Goal: Task Accomplishment & Management: Use online tool/utility

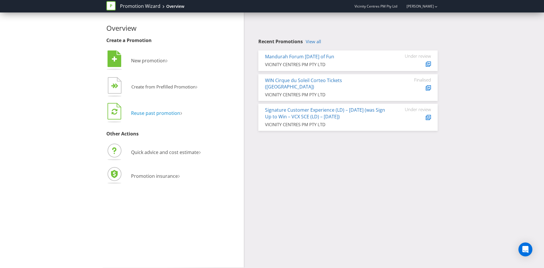
click at [173, 113] on span "Reuse past promotion" at bounding box center [155, 113] width 49 height 6
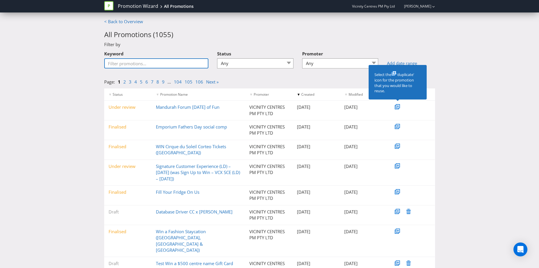
click at [156, 66] on input "Keyword" at bounding box center [156, 63] width 105 height 10
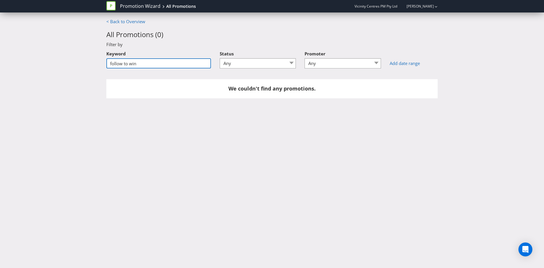
drag, startPoint x: 127, startPoint y: 65, endPoint x: 102, endPoint y: 63, distance: 24.8
click at [102, 63] on div "Keyword follow to win" at bounding box center [158, 60] width 113 height 25
type input "follow"
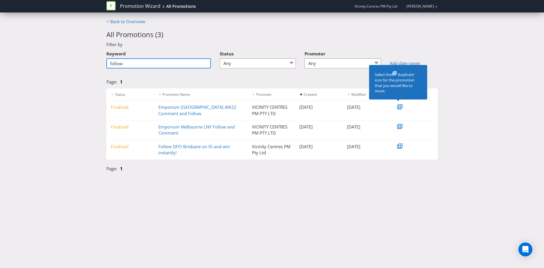
drag, startPoint x: 119, startPoint y: 65, endPoint x: 110, endPoint y: 66, distance: 9.0
click at [110, 66] on input "follow" at bounding box center [158, 63] width 105 height 10
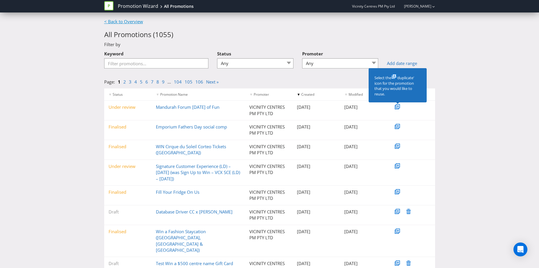
click at [120, 22] on link "< Back to Overview" at bounding box center [123, 22] width 39 height 6
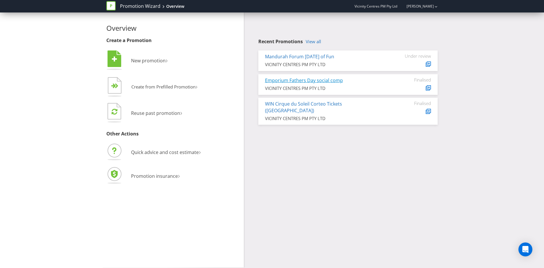
click at [320, 79] on link "Emporium Fathers Day social comp" at bounding box center [304, 80] width 78 height 6
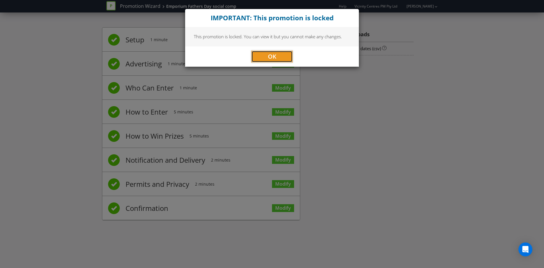
click at [279, 58] on button "OK" at bounding box center [271, 57] width 41 height 12
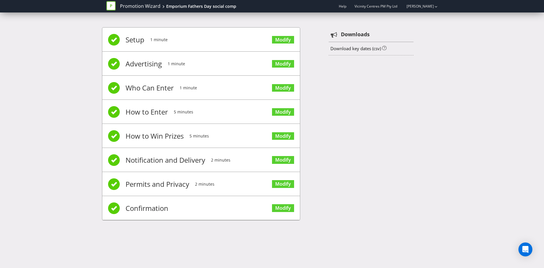
drag, startPoint x: 386, startPoint y: 84, endPoint x: 209, endPoint y: 67, distance: 177.7
click at [386, 84] on div "Setup 1 minute Modify Advertising 1 minute Modify Who Can Enter 1 minute Modify…" at bounding box center [272, 127] width 340 height 217
click at [372, 120] on div "Setup 1 minute Modify Advertising 1 minute Modify Who Can Enter 1 minute Modify…" at bounding box center [272, 127] width 340 height 217
